Goal: Information Seeking & Learning: Understand process/instructions

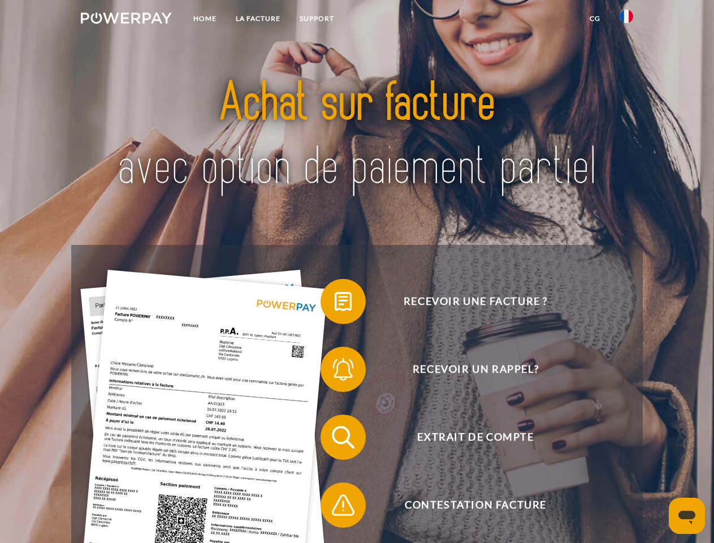
click at [126, 20] on img at bounding box center [126, 17] width 91 height 11
click at [627, 20] on img at bounding box center [627, 17] width 14 height 14
click at [595, 19] on link "CG" at bounding box center [595, 18] width 30 height 20
click at [335, 304] on span at bounding box center [326, 301] width 57 height 57
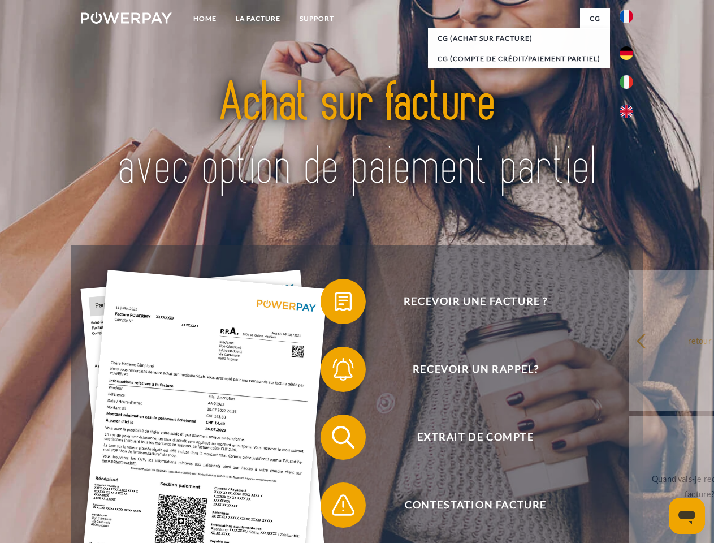
click at [335, 372] on div "Recevoir une facture ? Recevoir un rappel? Extrait de compte retour" at bounding box center [356, 471] width 571 height 452
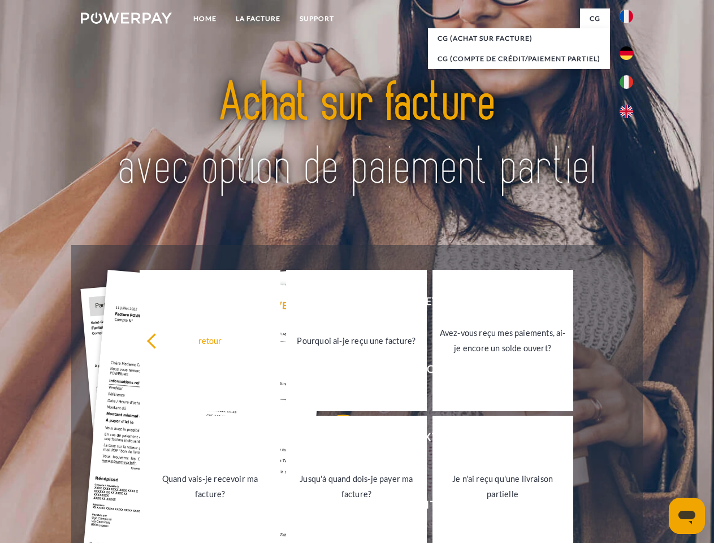
click at [335, 439] on link "Jusqu'à quand dois-je payer ma facture?" at bounding box center [356, 486] width 141 height 141
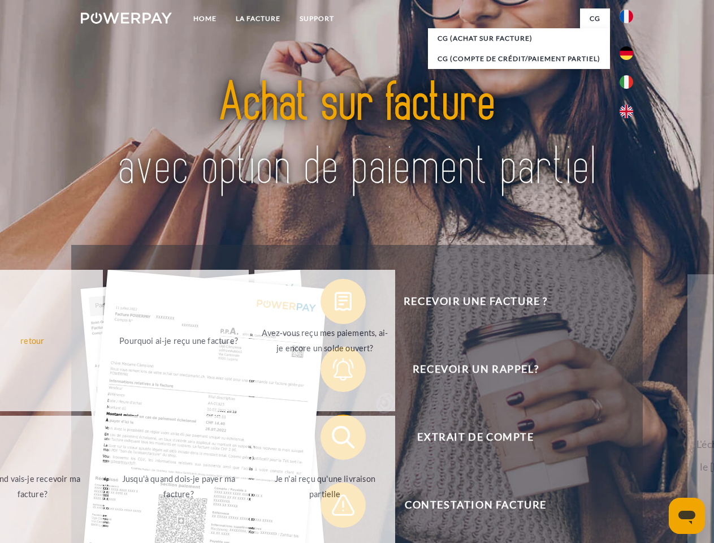
click at [335, 507] on span at bounding box center [326, 505] width 57 height 57
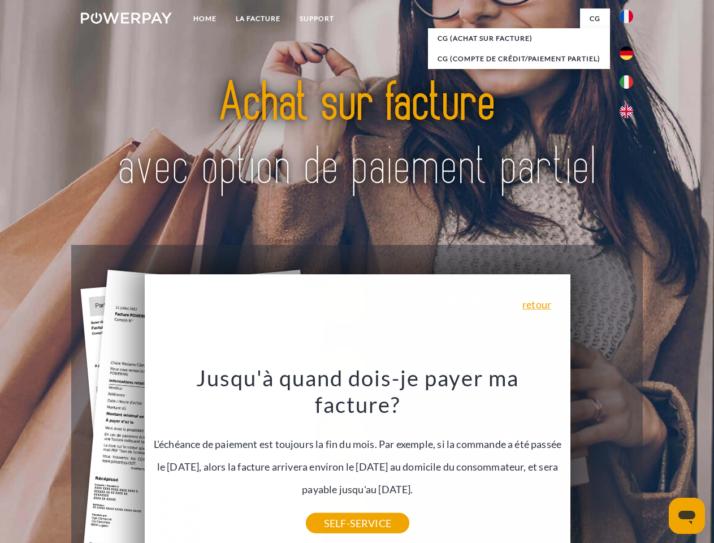
click at [687, 516] on icon "Ouvrir la fenêtre de messagerie" at bounding box center [687, 518] width 17 height 14
